Goal: Task Accomplishment & Management: Use online tool/utility

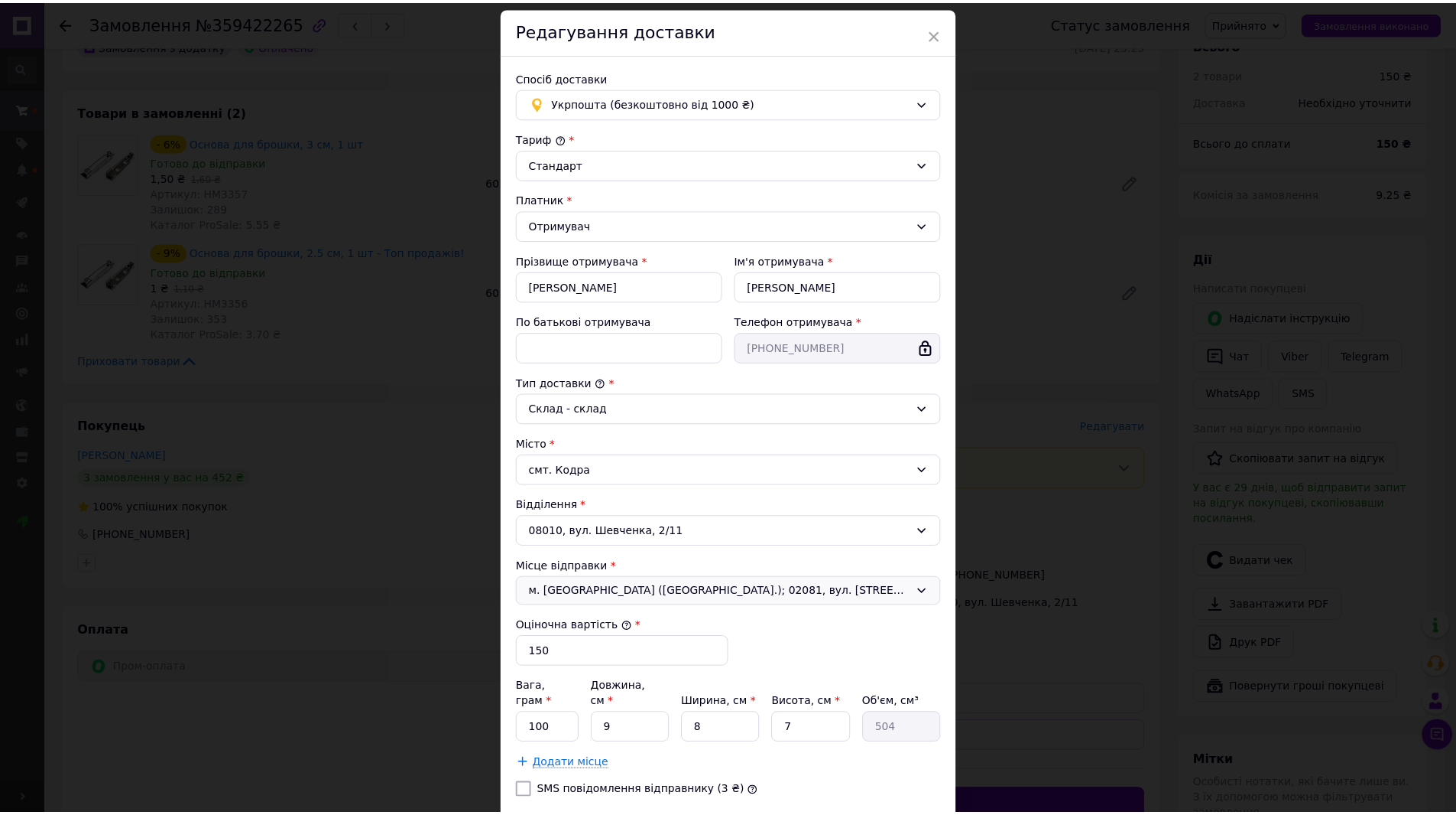
scroll to position [142, 0]
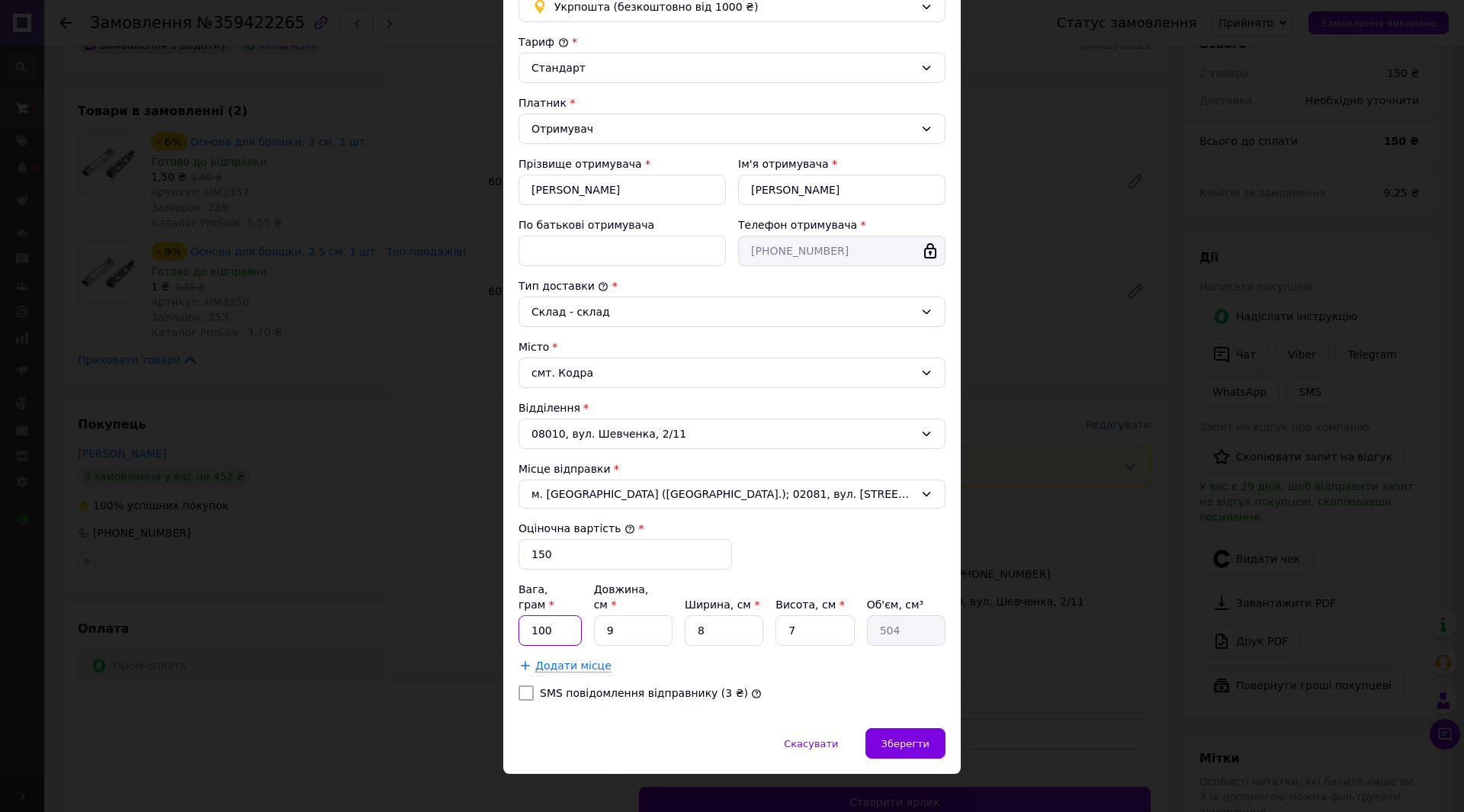
click at [551, 618] on input "100" at bounding box center [549, 629] width 63 height 30
type input "1"
type input "56"
type input "18"
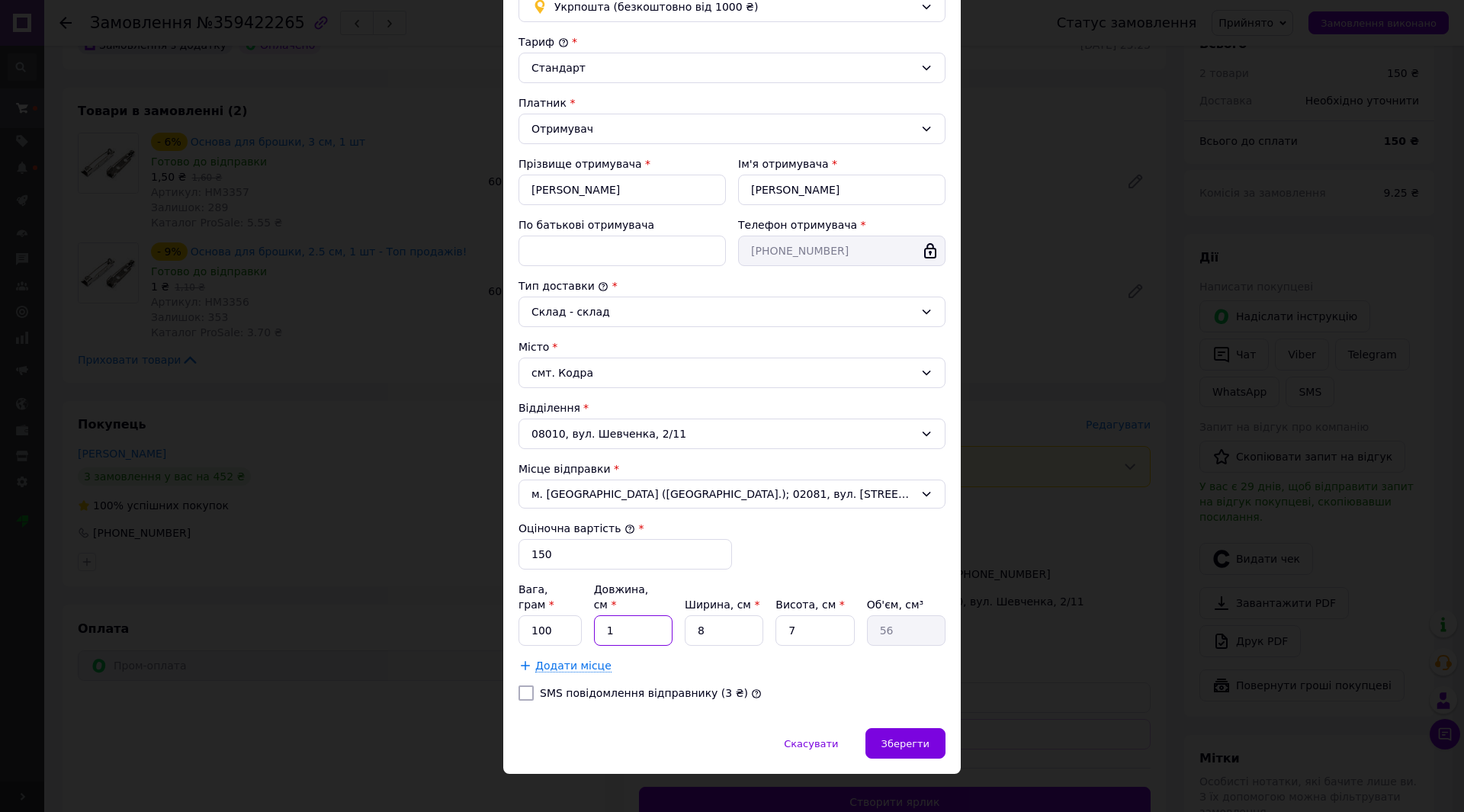
type input "1008"
type input "18"
type input "1"
type input "126"
type input "18"
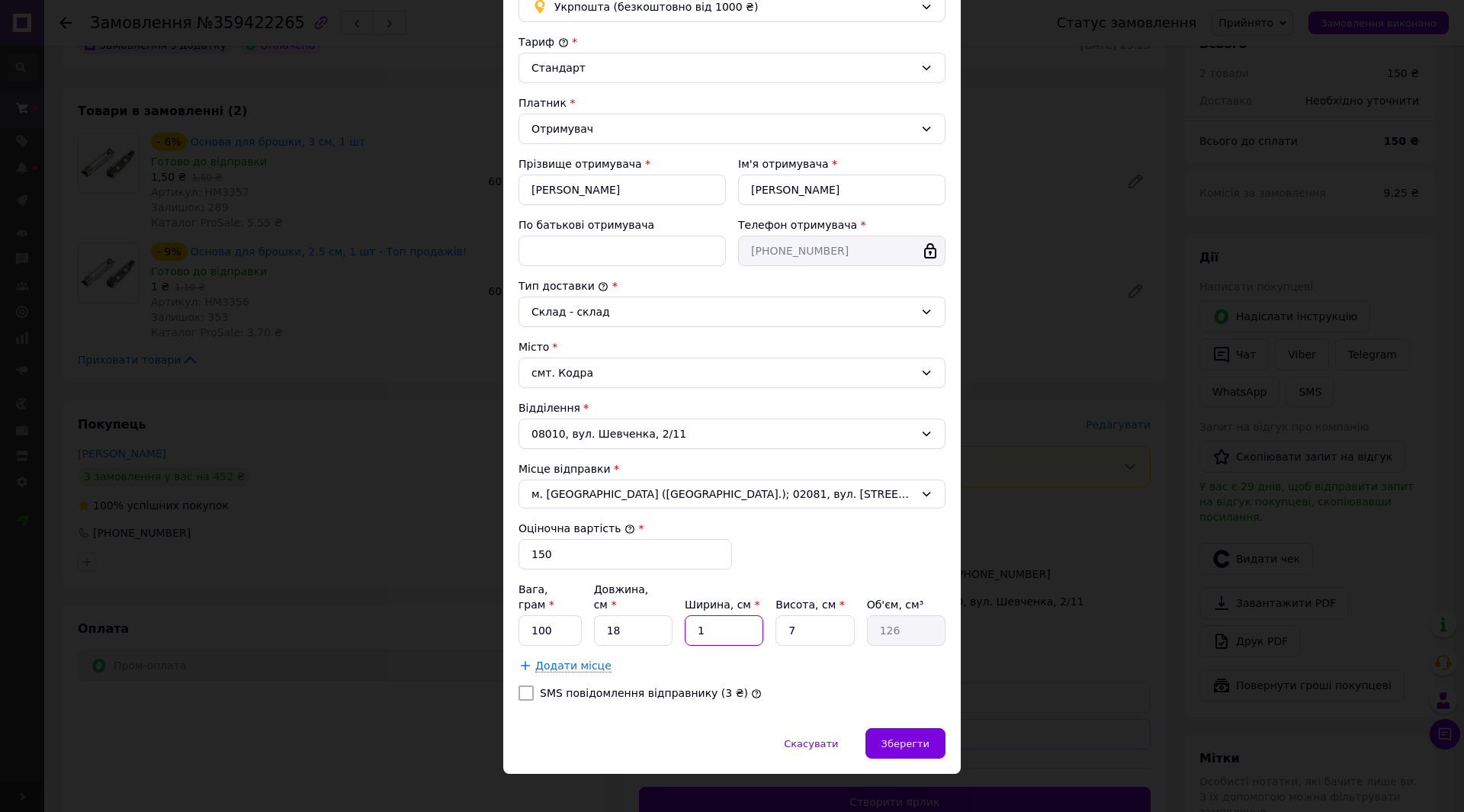
type input "2268"
type input "18"
type input "4"
type input "1296"
type input "4"
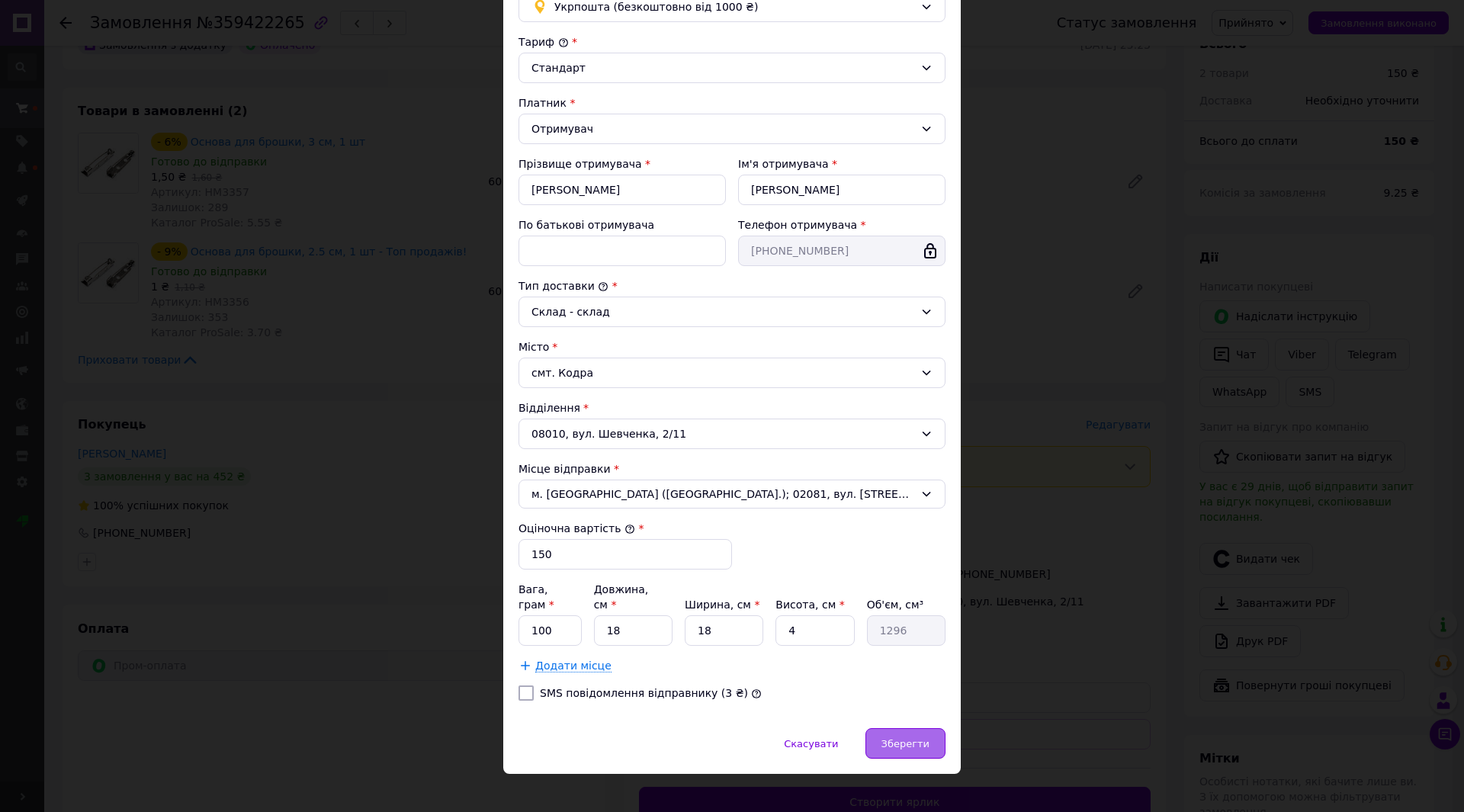
click at [909, 728] on div "Зберегти" at bounding box center [906, 743] width 80 height 30
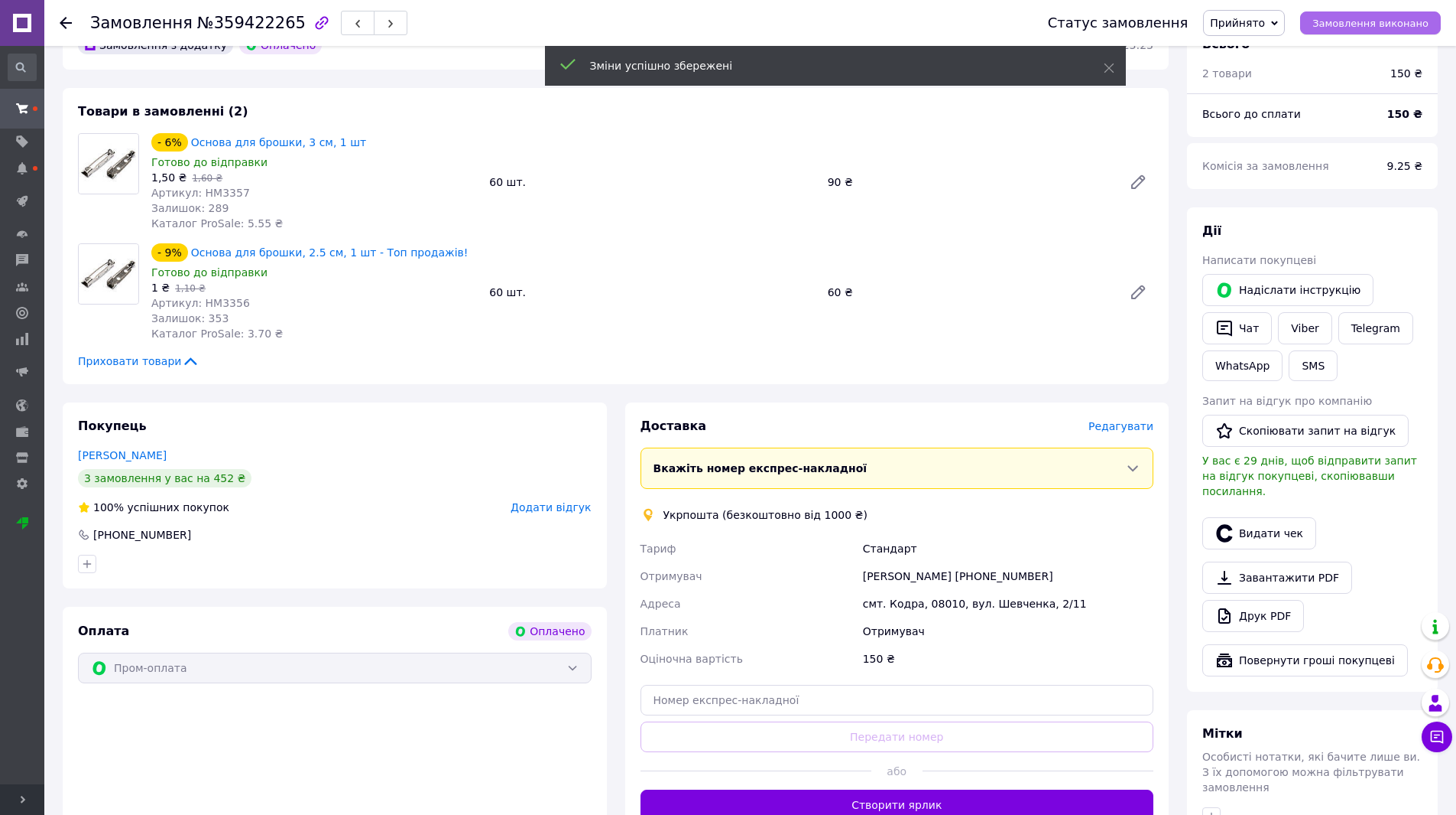
click at [1389, 25] on span "Замовлення виконано" at bounding box center [1371, 23] width 116 height 12
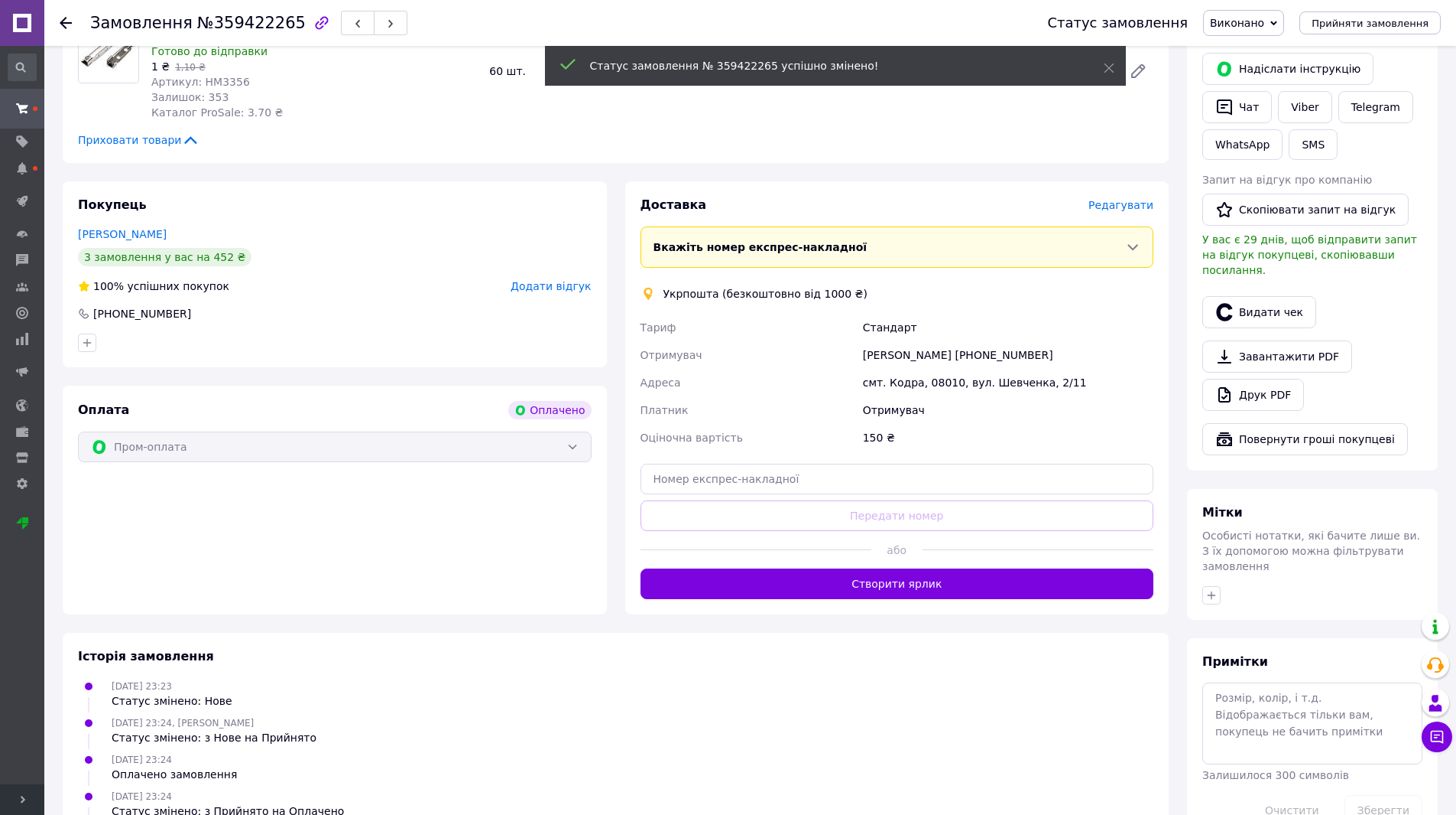
scroll to position [688, 0]
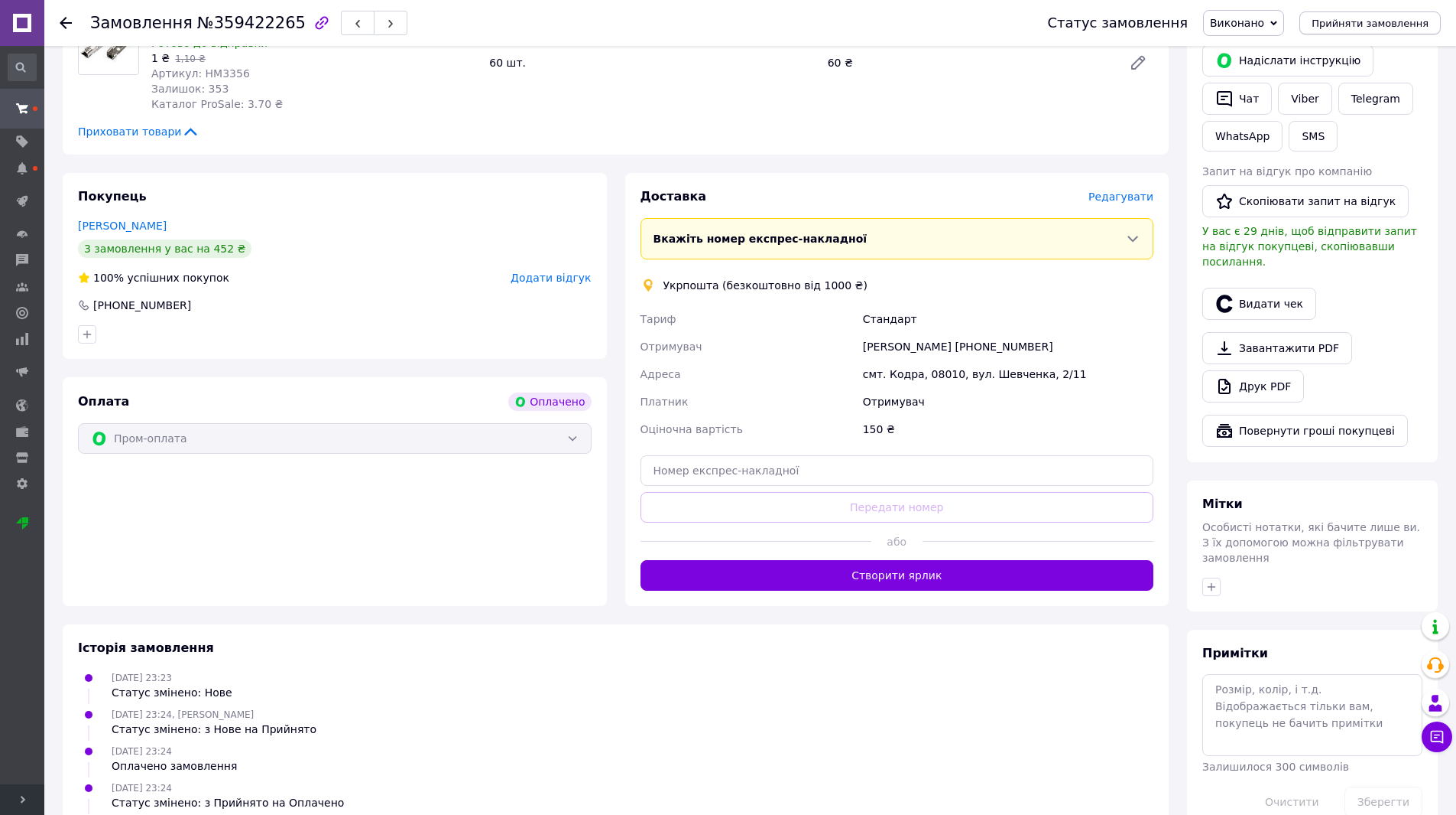
click at [1405, 25] on span "Прийняти замовлення" at bounding box center [1371, 23] width 117 height 12
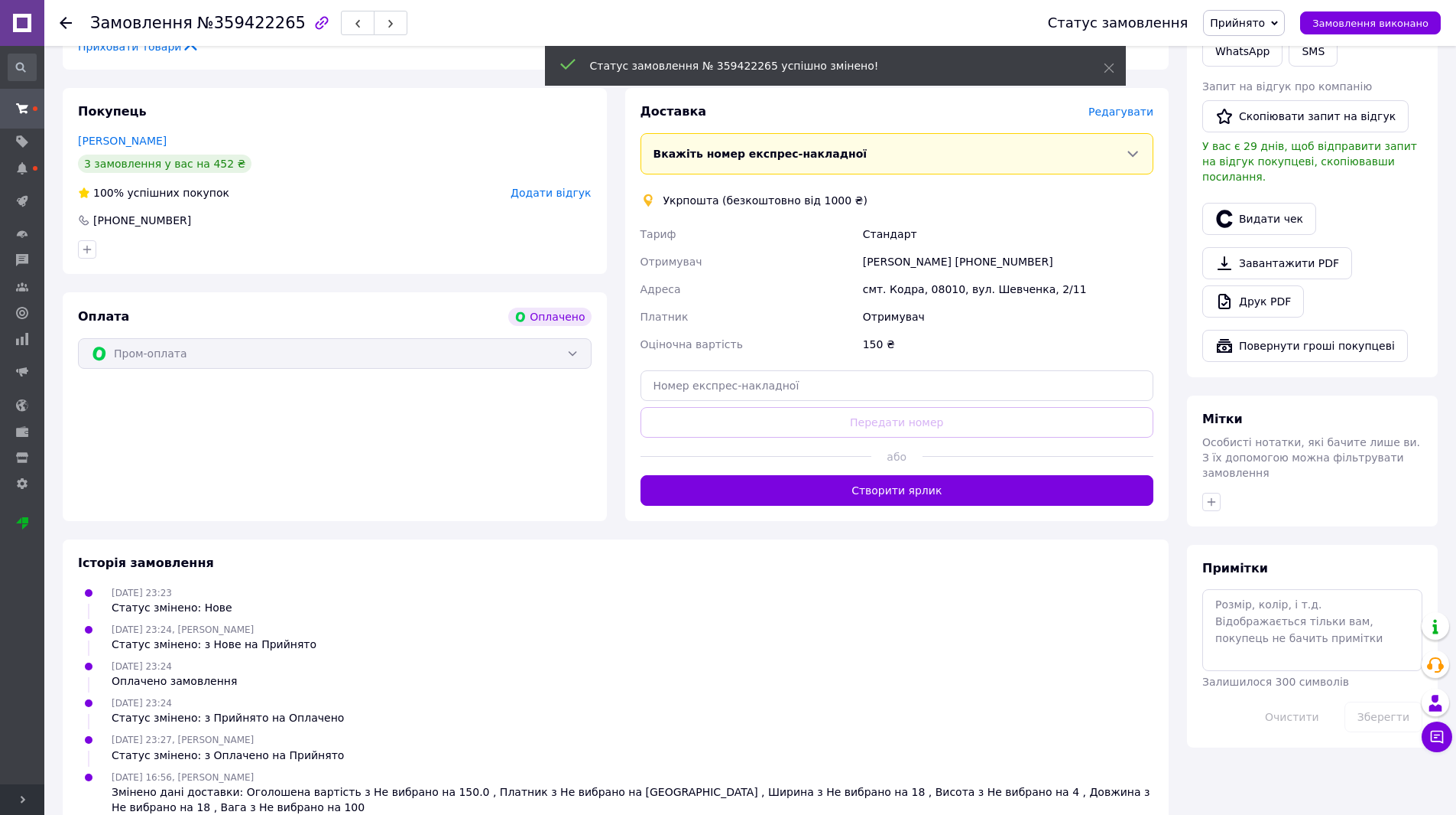
scroll to position [790, 0]
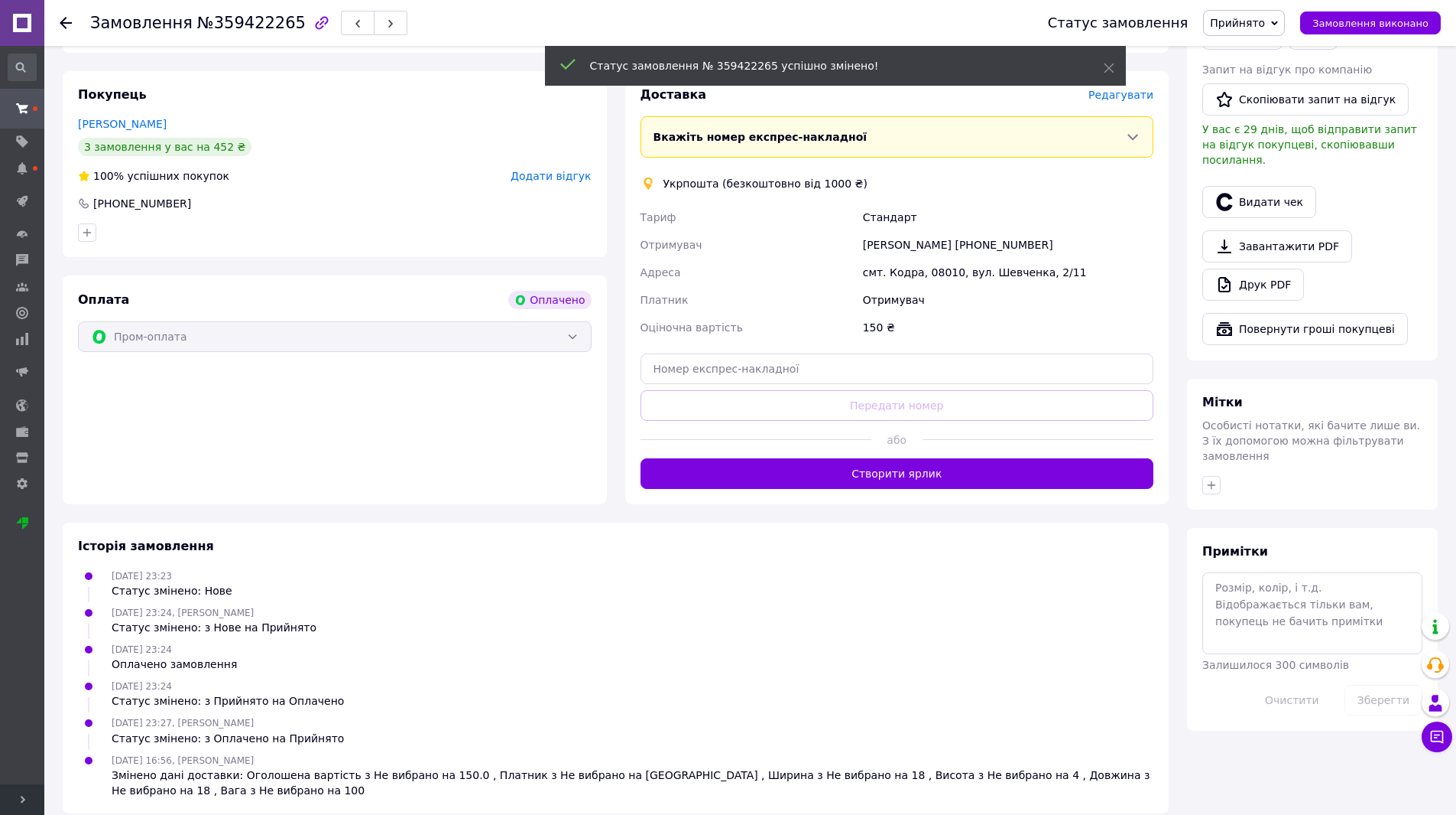
click at [994, 459] on button "Створити ярлик" at bounding box center [897, 473] width 514 height 30
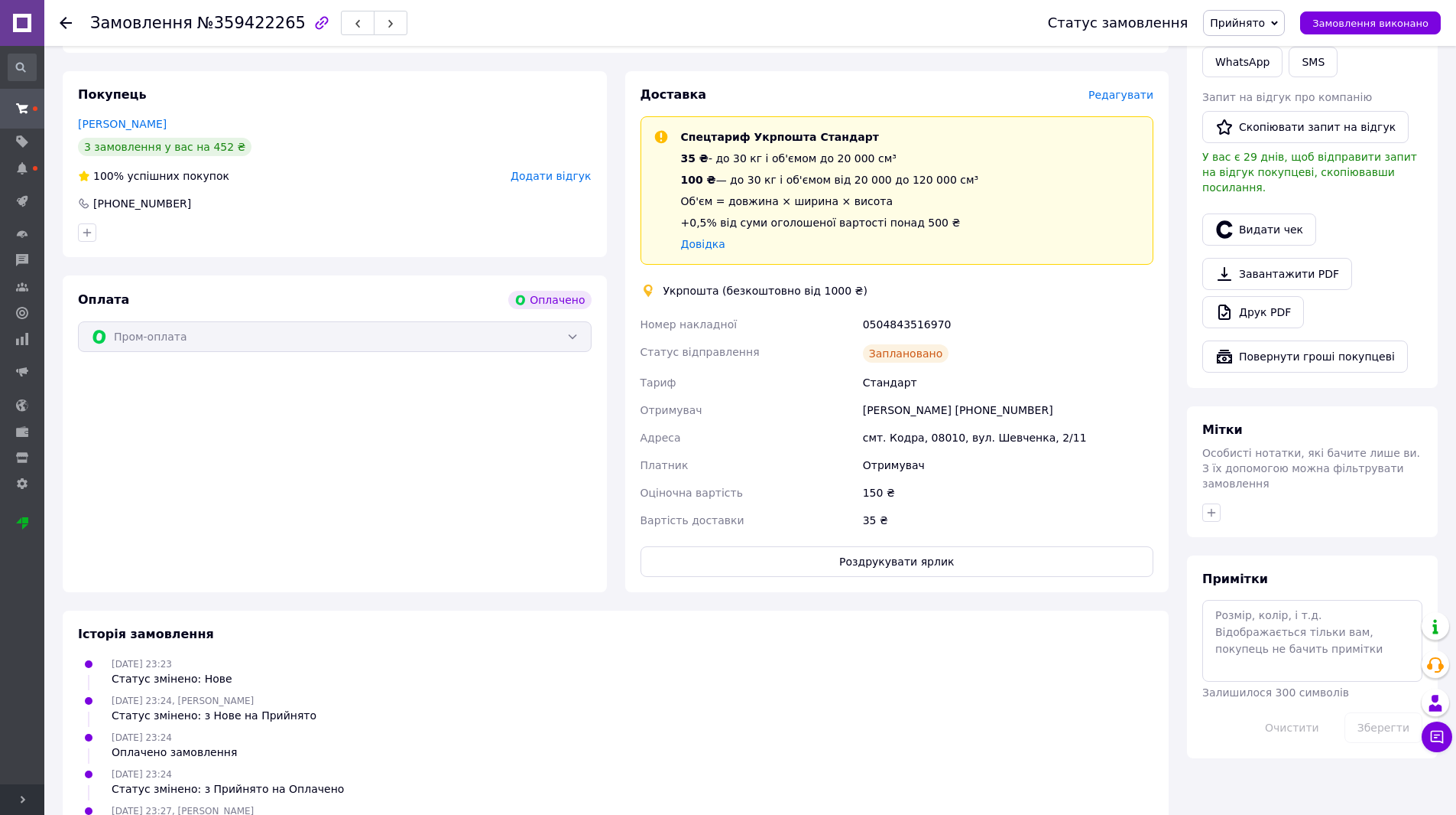
click at [892, 311] on div "0504843516970" at bounding box center [1009, 325] width 297 height 28
copy div "0504843516970"
click at [893, 546] on button "Роздрукувати ярлик" at bounding box center [897, 561] width 514 height 30
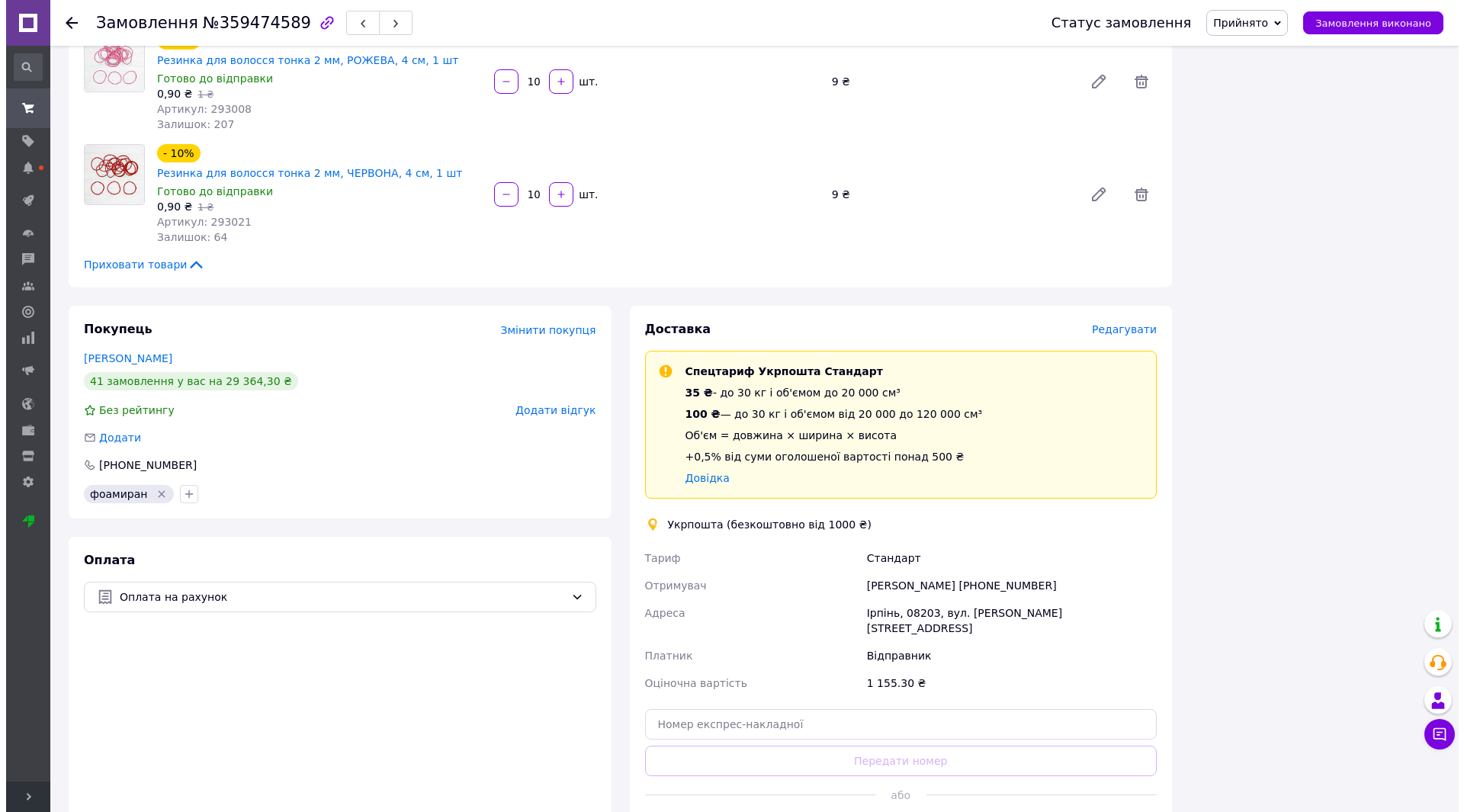
scroll to position [2017, 0]
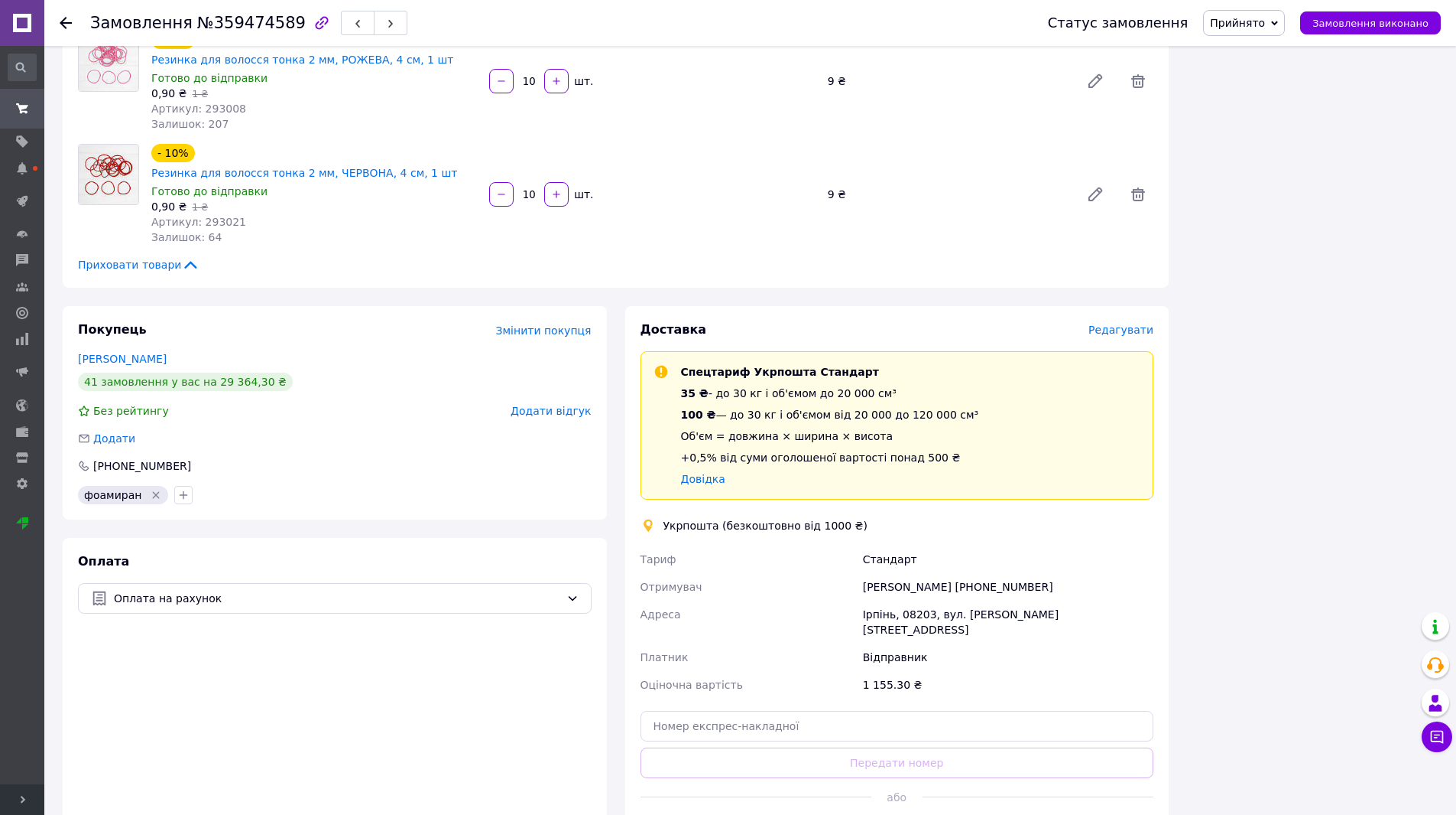
click at [1128, 324] on span "Редагувати" at bounding box center [1121, 329] width 65 height 12
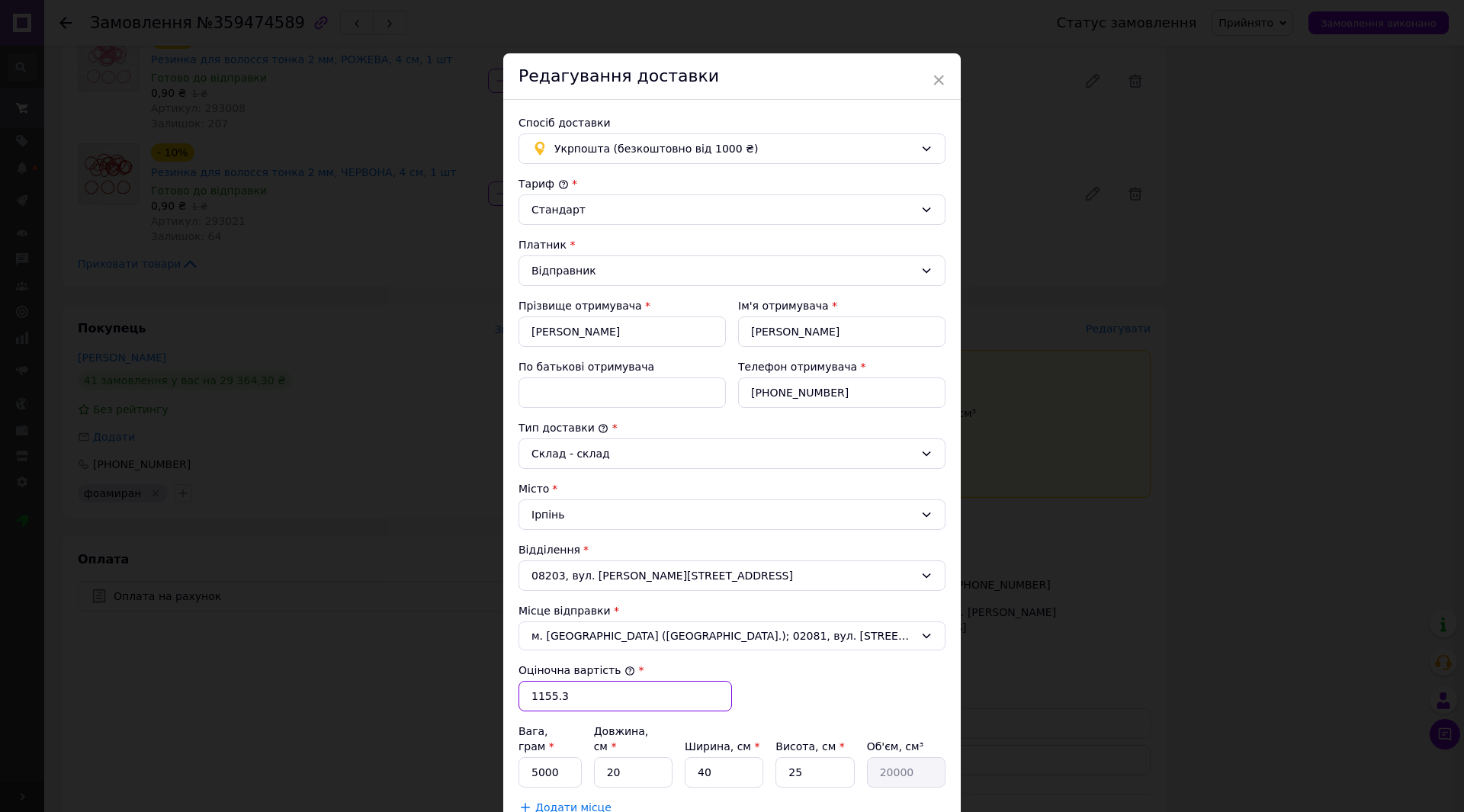
click at [569, 691] on input "1155.3" at bounding box center [625, 695] width 214 height 30
type input "500"
type input "790"
type input "3"
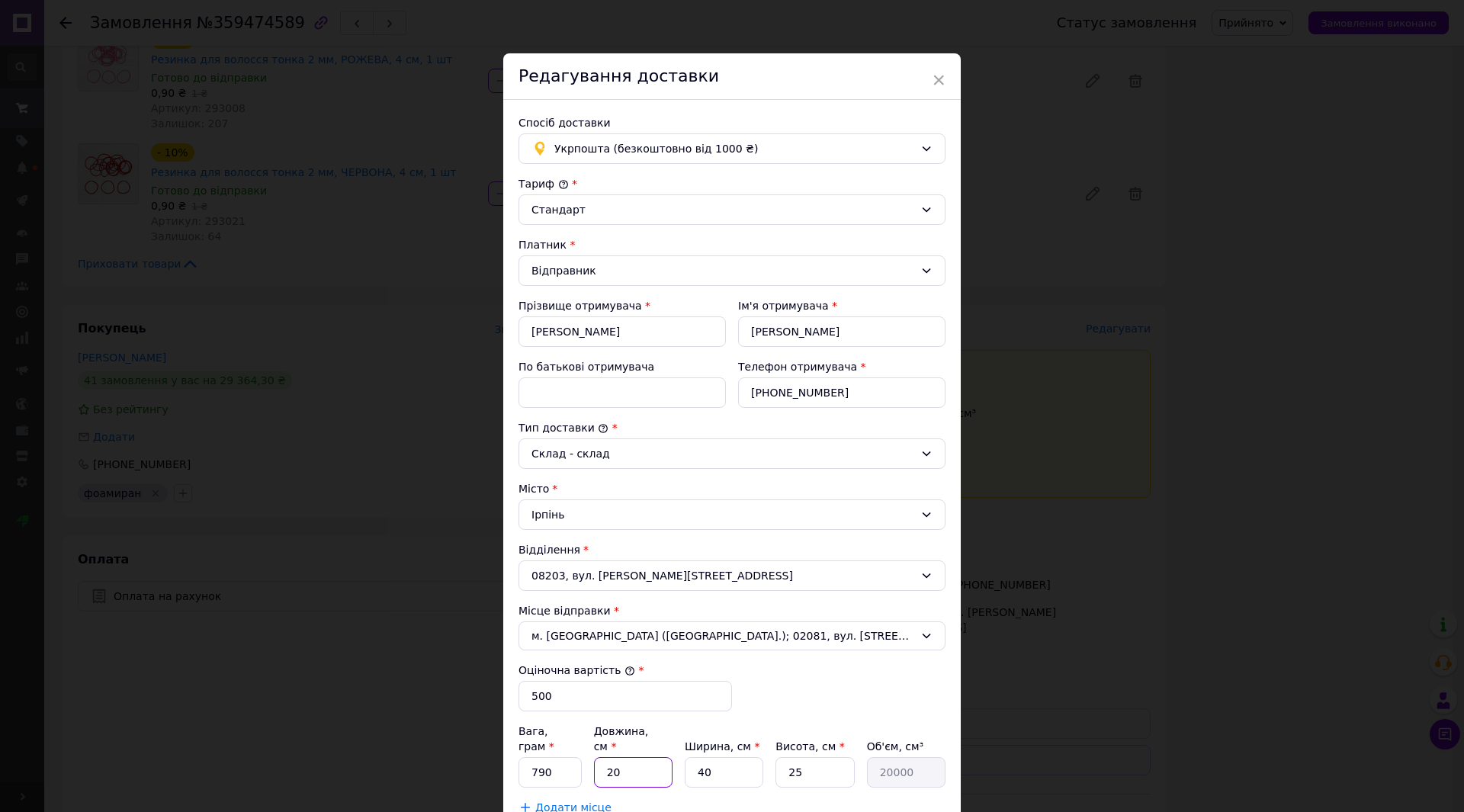
type input "3000"
type input "30"
type input "30000"
type input "30"
type input "2"
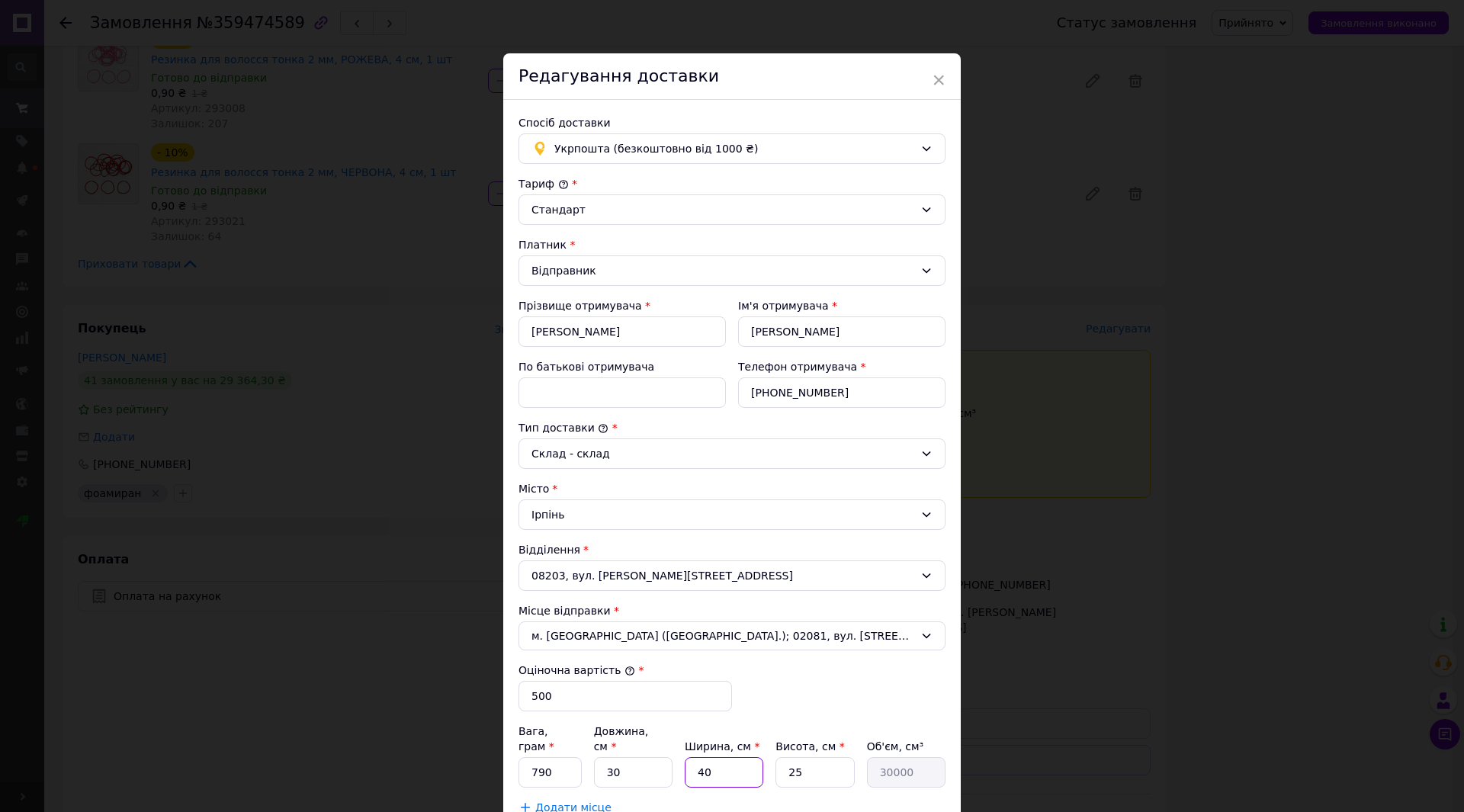
type input "1500"
type input "21"
type input "15750"
type input "21"
type input "2"
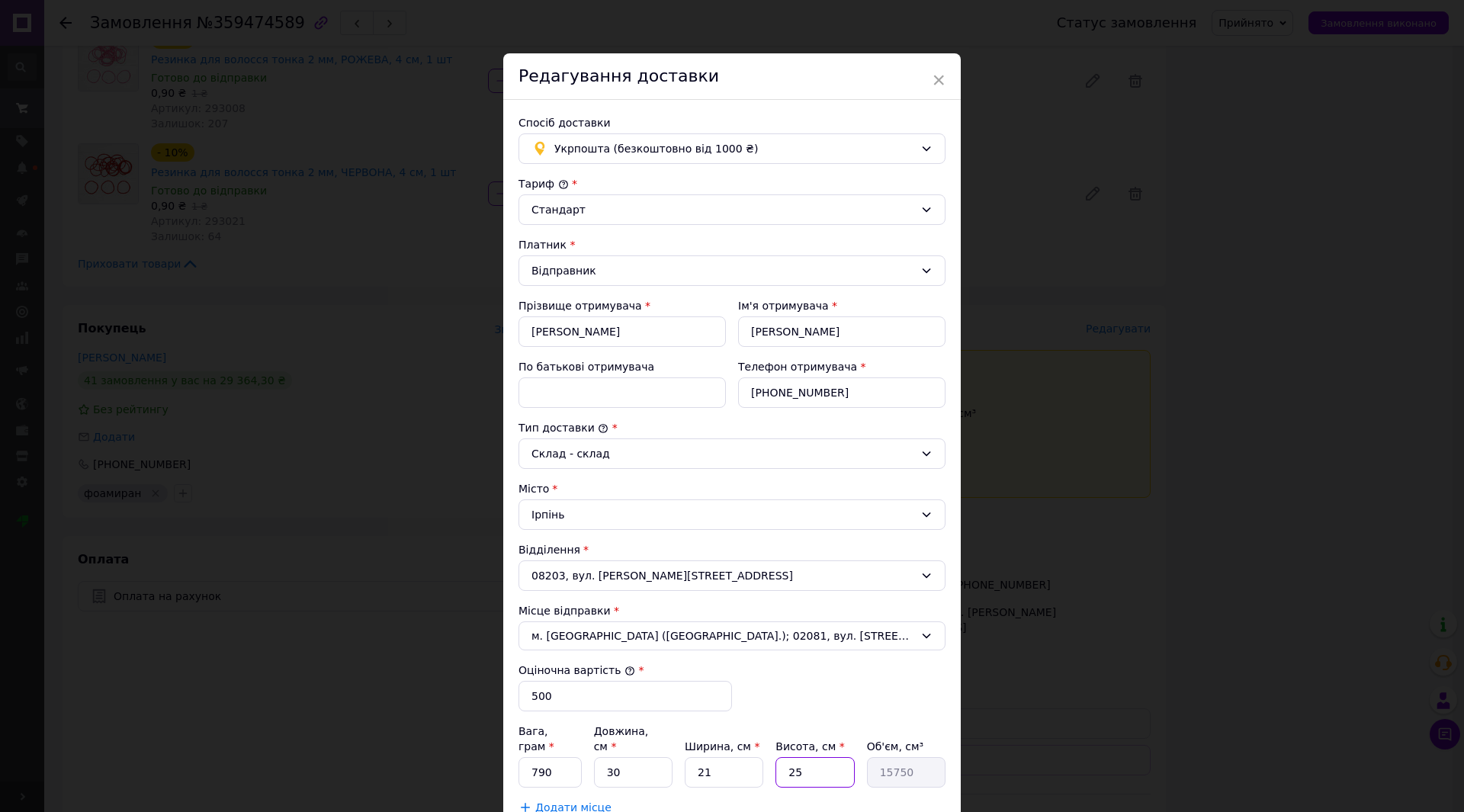
type input "1260"
type input "21"
type input "13230"
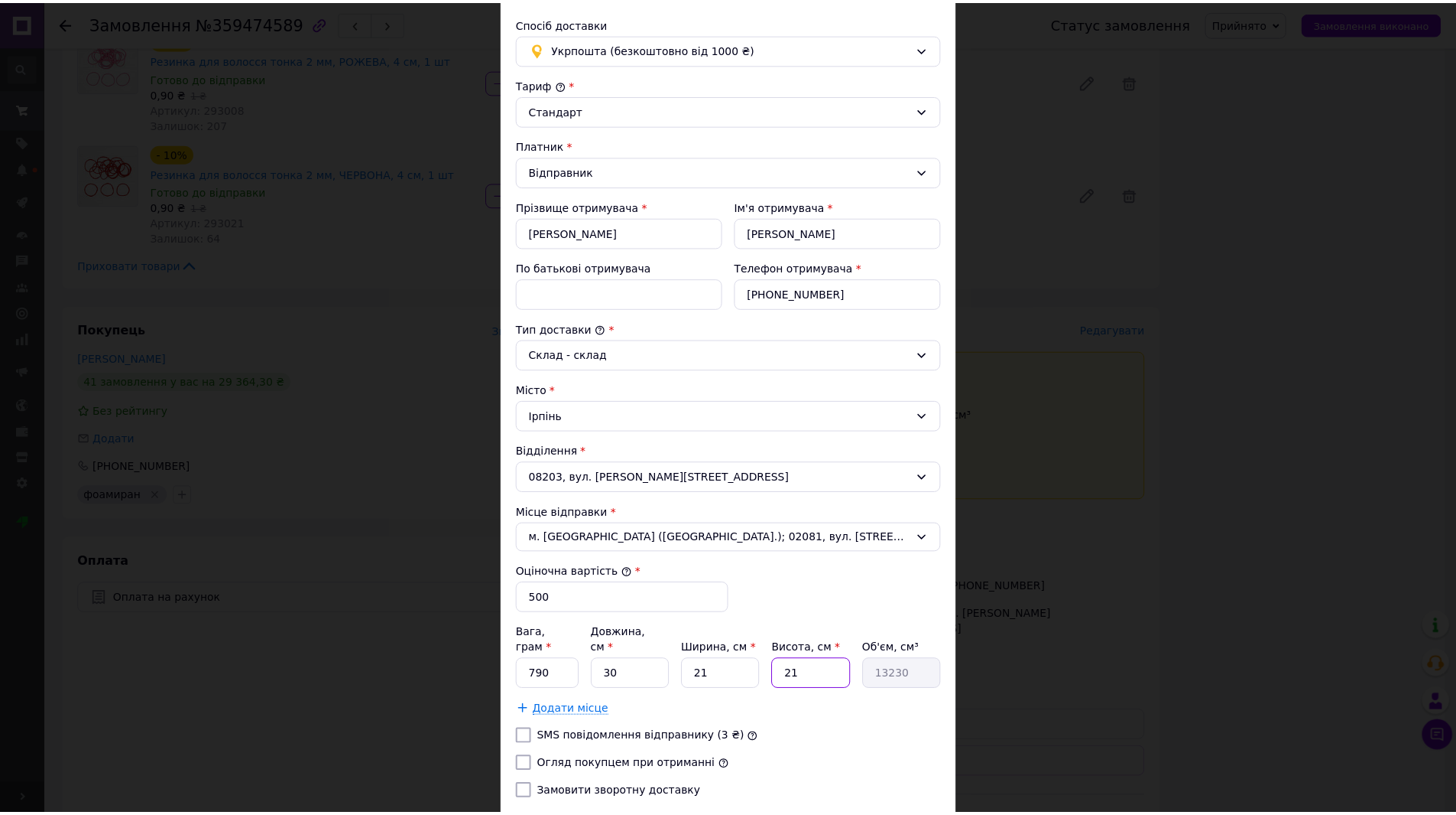
scroll to position [197, 0]
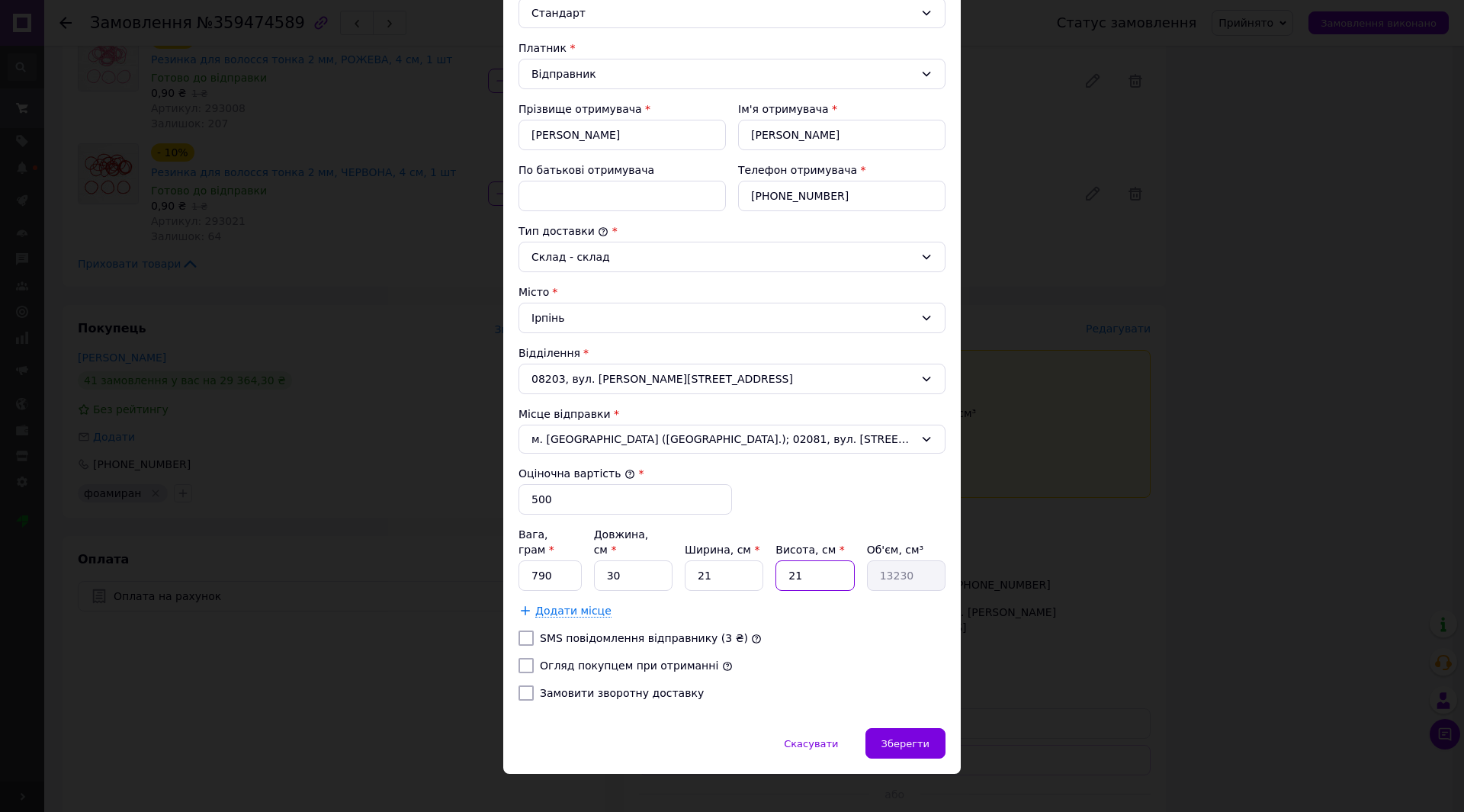
type input "21"
click at [630, 640] on div "Тариф * Стандарт Платник * Відправник Прізвище отримувача * Прокопець Ім'я отри…" at bounding box center [731, 345] width 427 height 733
click at [652, 659] on label "Огляд покупцем при отриманні" at bounding box center [629, 665] width 178 height 12
click at [534, 658] on input "Огляд покупцем при отриманні" at bounding box center [525, 665] width 16 height 16
checkbox input "true"
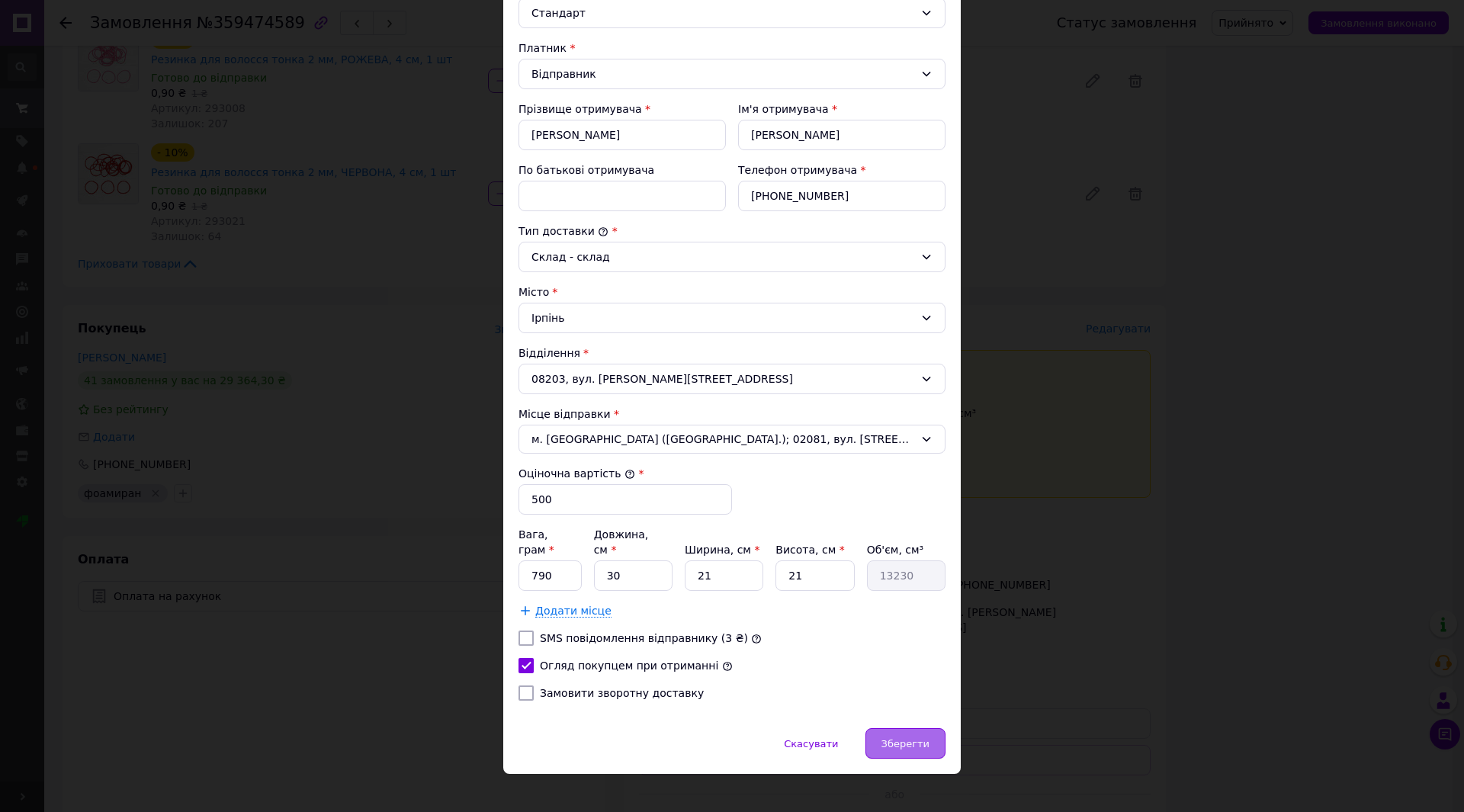
click at [902, 738] on span "Зберегти" at bounding box center [905, 743] width 48 height 12
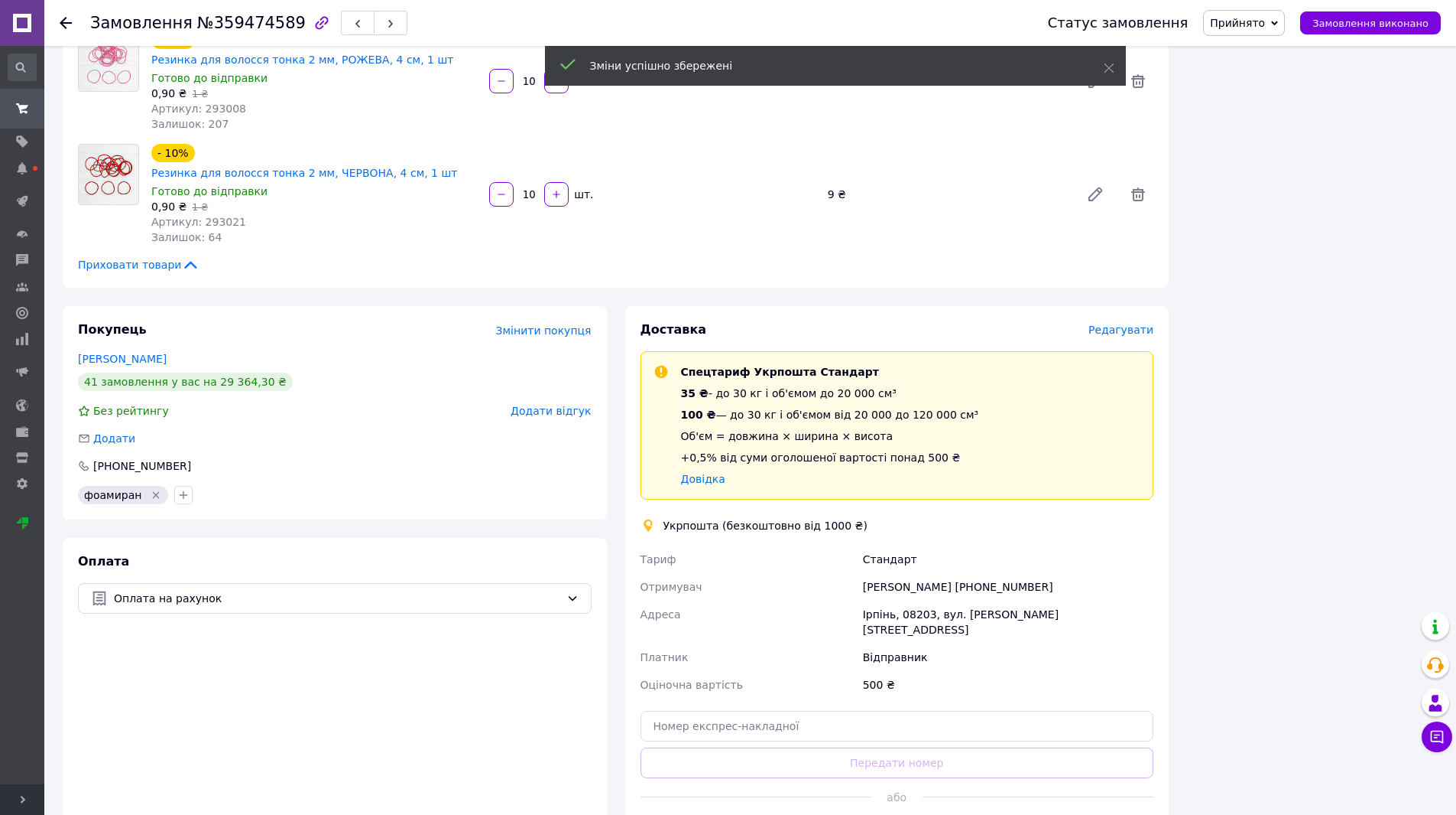
click at [994, 814] on button "Створити ярлик" at bounding box center [897, 830] width 514 height 30
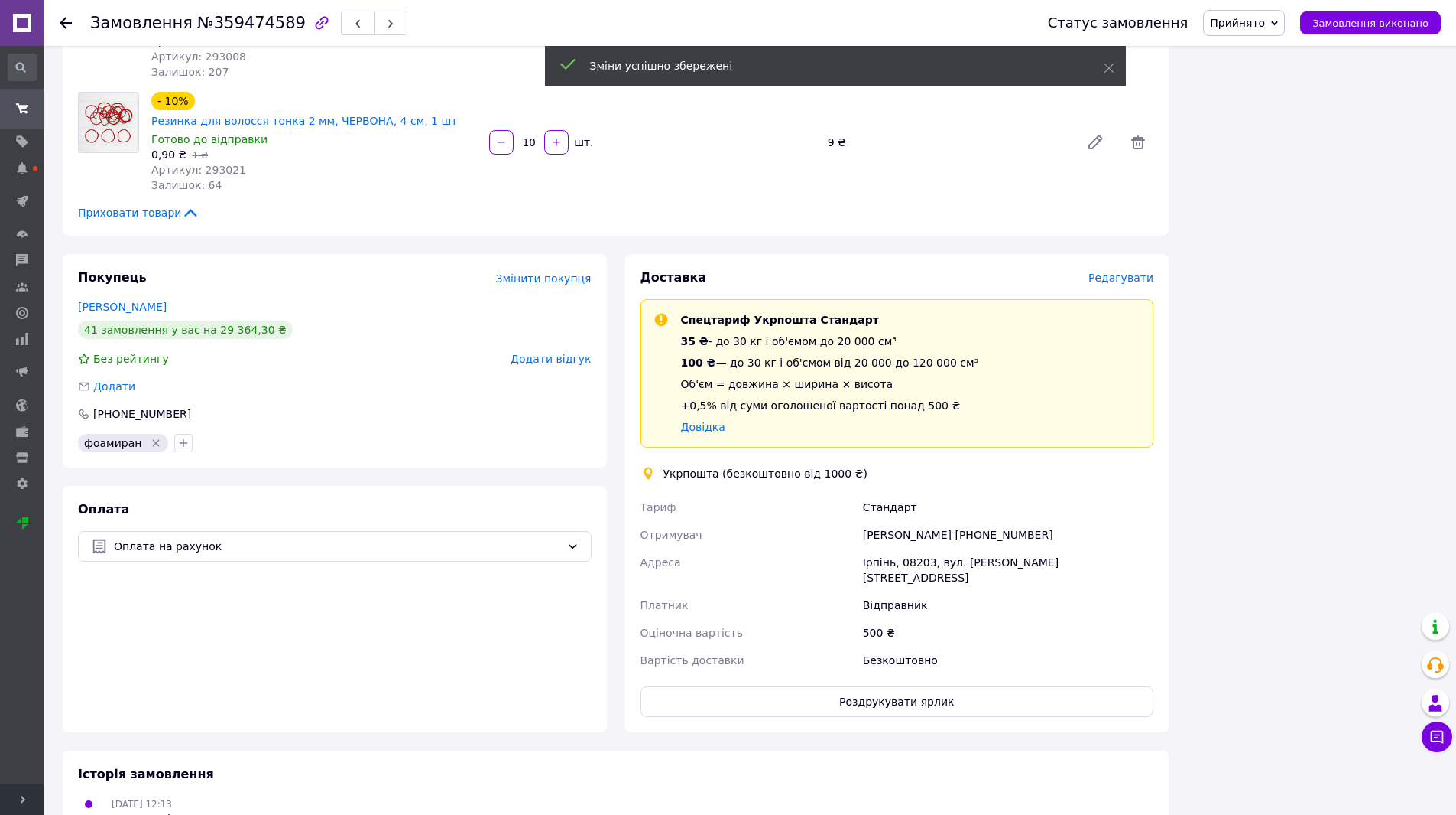
scroll to position [2057, 0]
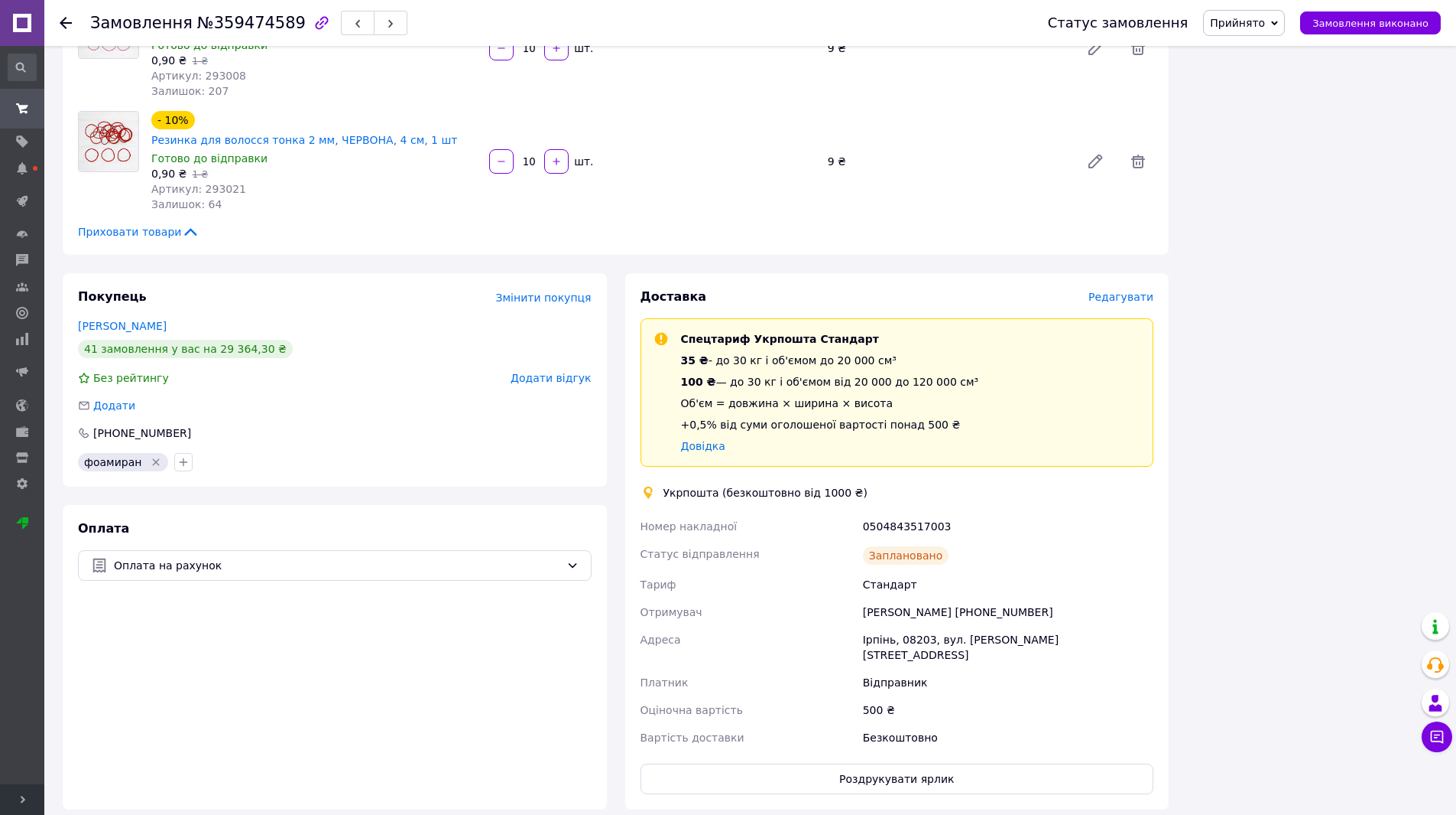
click at [902, 512] on div "0504843517003" at bounding box center [1009, 526] width 297 height 28
copy div "0504843517003"
click at [895, 764] on button "Роздрукувати ярлик" at bounding box center [897, 778] width 514 height 30
